Goal: Information Seeking & Learning: Learn about a topic

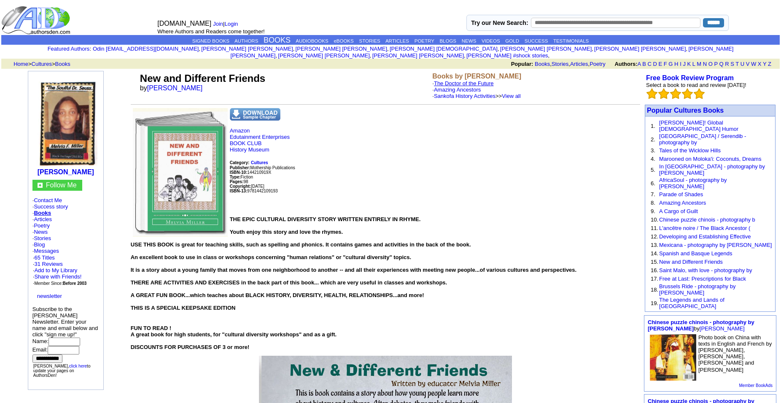
click at [471, 80] on link "The Doctor of the Future" at bounding box center [464, 83] width 60 height 6
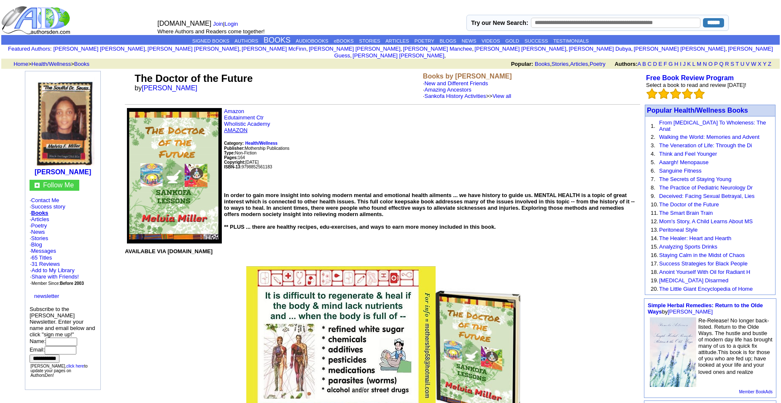
click at [242, 133] on link "AMAZON" at bounding box center [236, 130] width 24 height 6
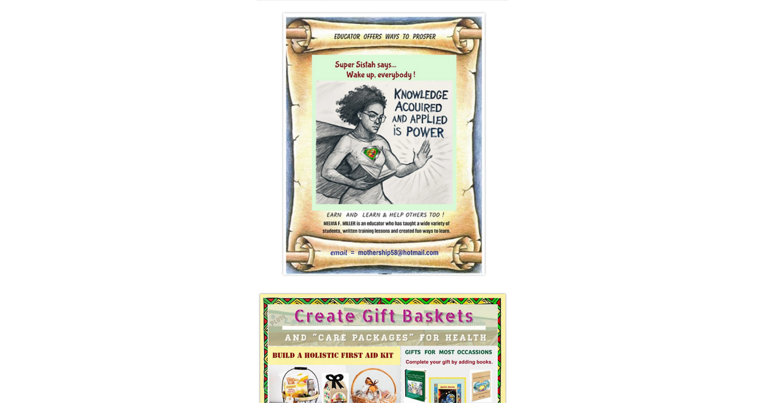
scroll to position [1461, 0]
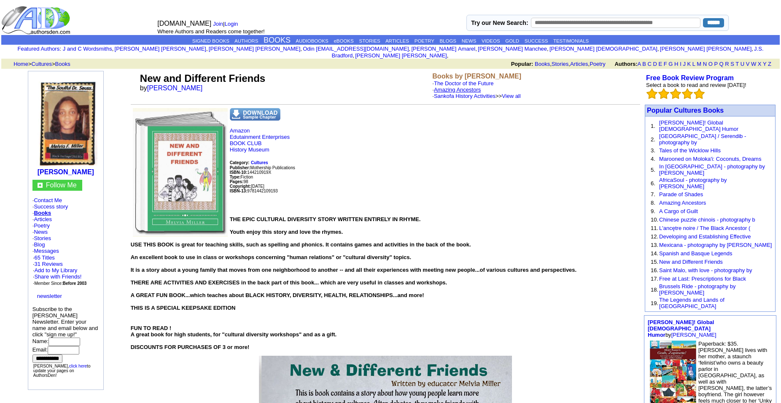
click at [455, 86] on link "Amazing Ancestors" at bounding box center [457, 89] width 47 height 6
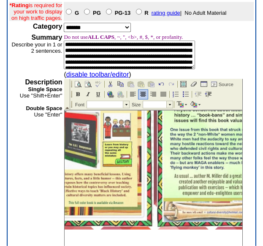
scroll to position [78, 0]
